Goal: Obtain resource: Download file/media

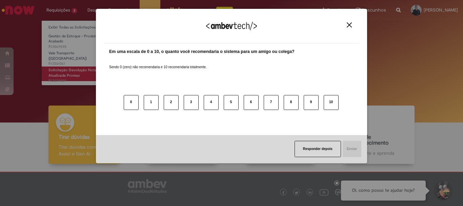
click at [71, 67] on div "Agradecemos seu feedback! Em uma escala de 0 a 10, o quanto você recomendaria o…" at bounding box center [231, 103] width 463 height 206
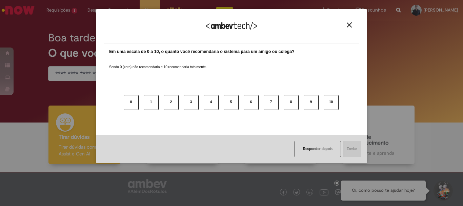
click at [349, 24] on img "Close" at bounding box center [349, 24] width 5 height 5
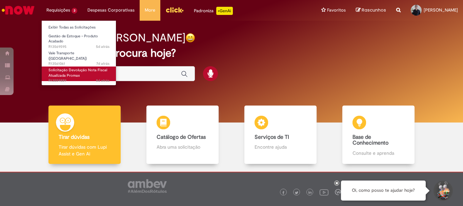
click at [66, 69] on span "Solicitação Devolução Nota Fiscal Atualizada Promax" at bounding box center [77, 72] width 59 height 11
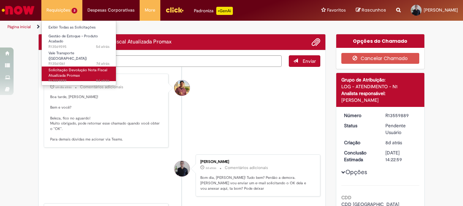
click at [65, 70] on span "Solicitação Devolução Nota Fiscal Atualizada Promax" at bounding box center [77, 72] width 59 height 11
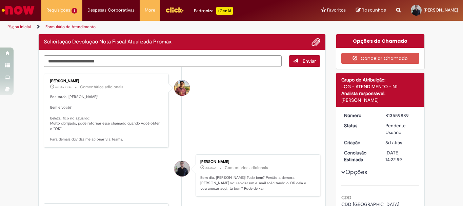
click at [226, 115] on li "[PERSON_NAME] um dia atrás um dia atrás Comentários adicionais Boa tarde, Alexs…" at bounding box center [182, 111] width 277 height 74
click at [72, 165] on li "[PERSON_NAME] 3d atrás 3 dias atrás Comentários adicionais Bom dia, [PERSON_NAM…" at bounding box center [182, 175] width 277 height 42
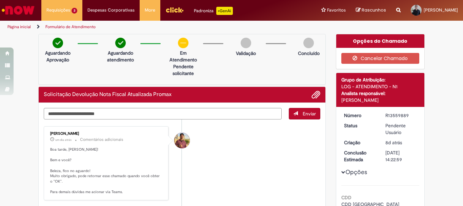
scroll to position [68, 0]
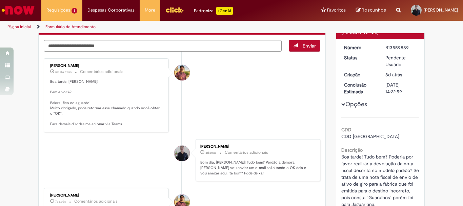
click at [88, 118] on p "Boa tarde, [PERSON_NAME]! Bem e você? Beleza, fico no aguardo! Muito obrigado, …" at bounding box center [106, 103] width 113 height 48
click at [58, 115] on p "Boa tarde, [PERSON_NAME]! Bem e você? Beleza, fico no aguardo! Muito obrigado, …" at bounding box center [106, 103] width 113 height 48
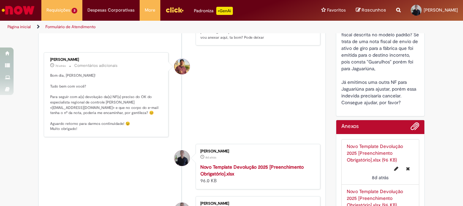
scroll to position [237, 0]
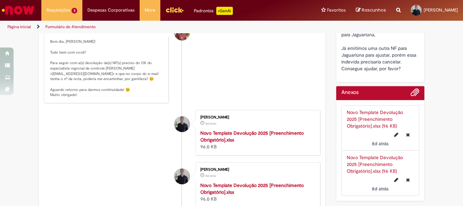
click at [252, 135] on strong "Novo Template Devolução 2025 [Preenchimento Obrigatório].xlsx" at bounding box center [251, 136] width 103 height 13
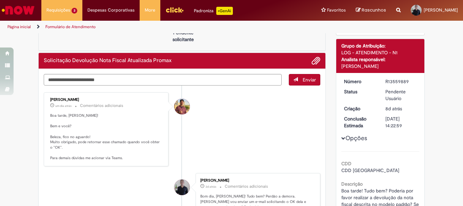
scroll to position [0, 0]
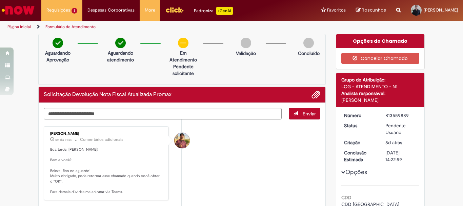
click at [228, 177] on li "[PERSON_NAME] um dia atrás um dia atrás Comentários adicionais Boa tarde, Alexs…" at bounding box center [182, 163] width 277 height 74
